Goal: Information Seeking & Learning: Check status

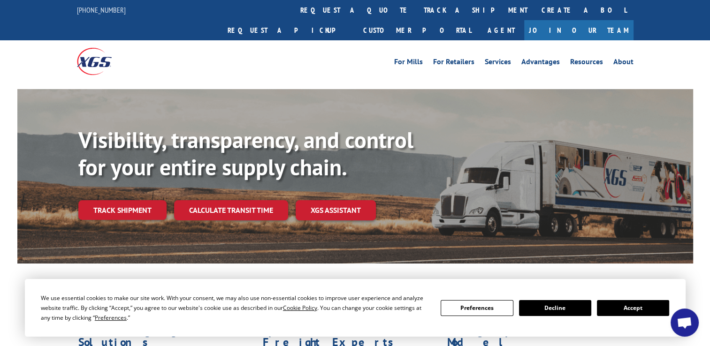
click at [129, 200] on link "Track shipment" at bounding box center [122, 210] width 88 height 20
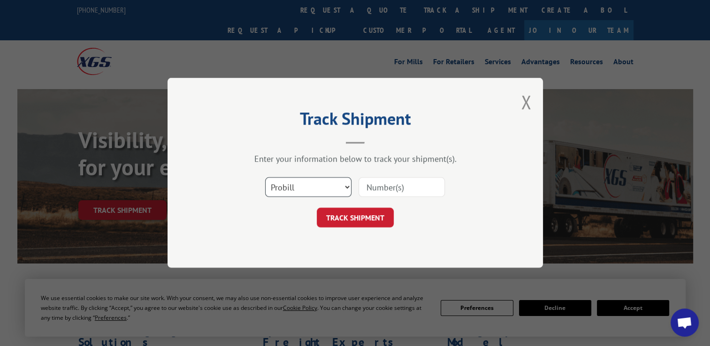
click at [349, 185] on select "Select category... Probill BOL PO" at bounding box center [308, 188] width 86 height 20
select select "bol"
click at [265, 178] on select "Select category... Probill BOL PO" at bounding box center [308, 188] width 86 height 20
click at [405, 187] on input at bounding box center [401, 188] width 86 height 20
type input "CP-030887.A"
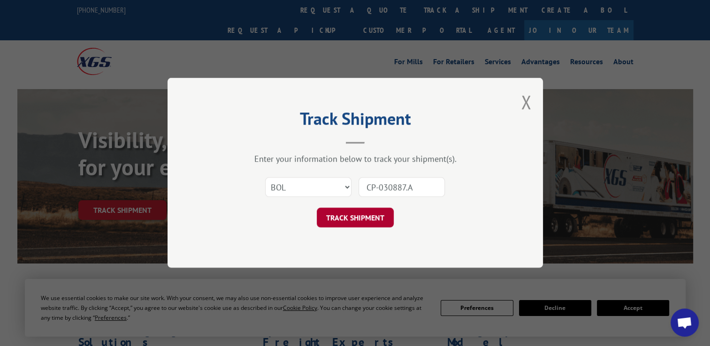
click at [352, 215] on button "TRACK SHIPMENT" at bounding box center [355, 218] width 77 height 20
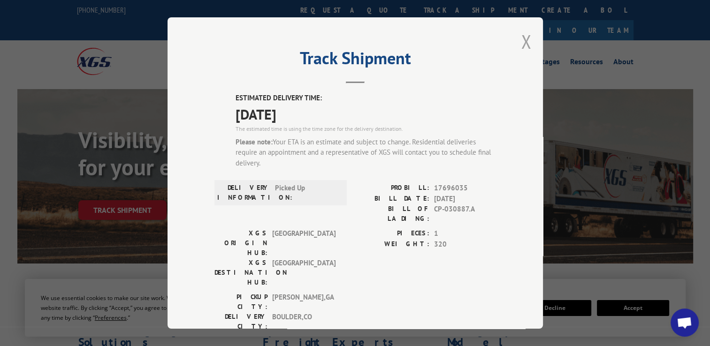
click at [522, 43] on button "Close modal" at bounding box center [526, 41] width 10 height 25
